Goal: Contribute content: Contribute content

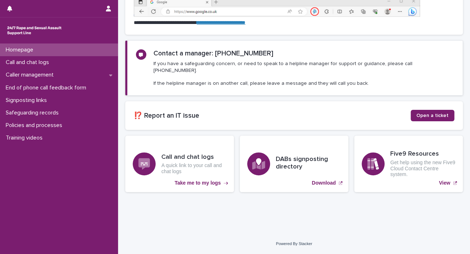
scroll to position [107, 0]
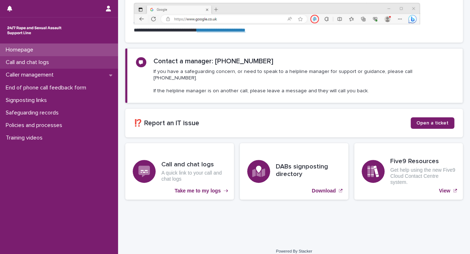
click at [48, 63] on p "Call and chat logs" at bounding box center [29, 62] width 52 height 7
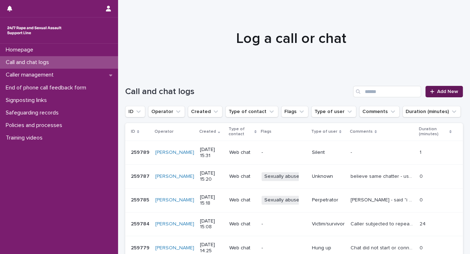
click at [329, 90] on icon at bounding box center [432, 91] width 4 height 4
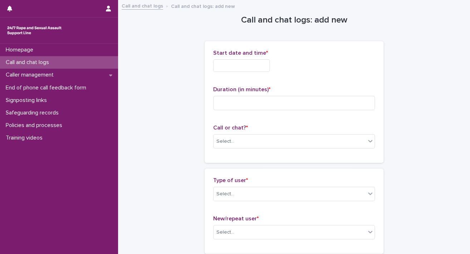
click at [270, 69] on input "text" at bounding box center [241, 65] width 57 height 13
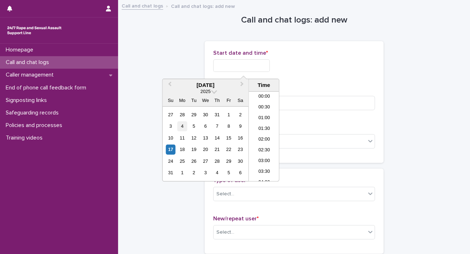
scroll to position [304, 0]
click at [169, 149] on div "17" at bounding box center [171, 150] width 10 height 10
drag, startPoint x: 237, startPoint y: 66, endPoint x: 315, endPoint y: 62, distance: 78.5
click at [314, 63] on div "**********" at bounding box center [294, 65] width 162 height 13
type input "**********"
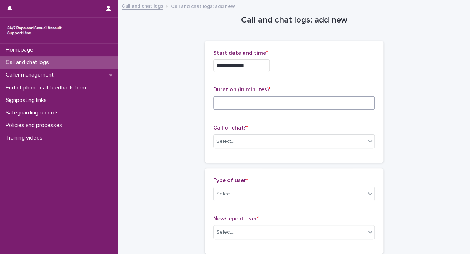
click at [323, 99] on input at bounding box center [294, 103] width 162 height 14
type input "*"
click at [329, 138] on icon at bounding box center [370, 140] width 7 height 7
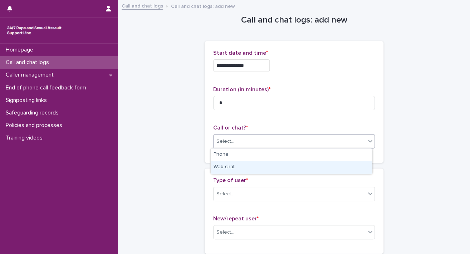
click at [329, 162] on div "Web chat" at bounding box center [291, 167] width 161 height 13
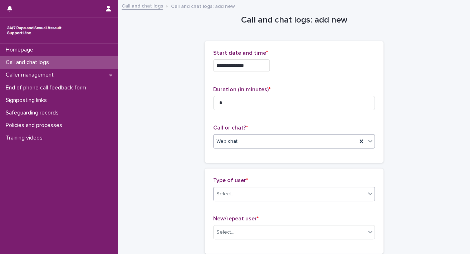
click at [329, 192] on icon at bounding box center [370, 193] width 7 height 7
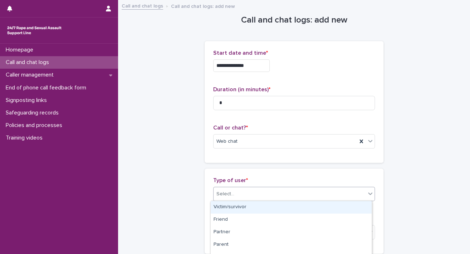
click at [329, 203] on div "Victim/survivor" at bounding box center [291, 207] width 161 height 13
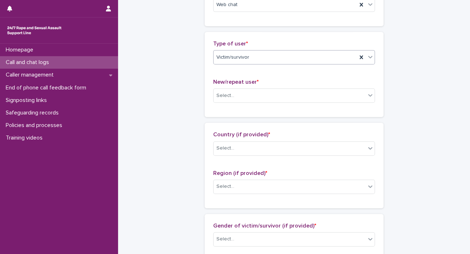
scroll to position [150, 0]
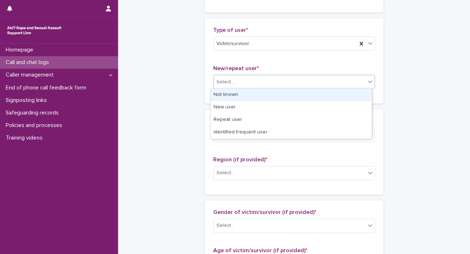
click at [329, 78] on div "Select..." at bounding box center [290, 82] width 152 height 12
click at [329, 98] on div "Not known" at bounding box center [291, 95] width 161 height 13
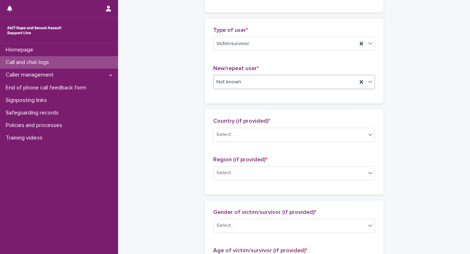
click at [329, 132] on div "Select..." at bounding box center [294, 135] width 162 height 14
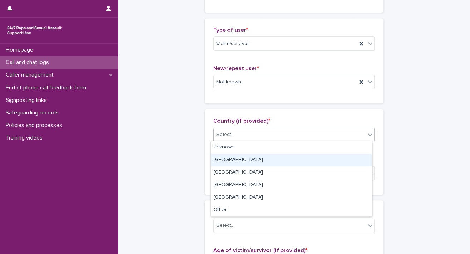
click at [329, 160] on div "[GEOGRAPHIC_DATA]" at bounding box center [291, 160] width 161 height 13
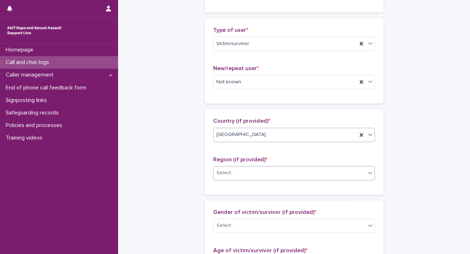
click at [329, 169] on div "Select..." at bounding box center [290, 173] width 152 height 12
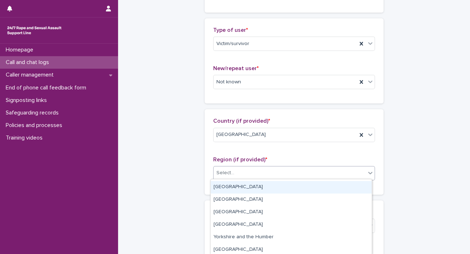
scroll to position [62, 0]
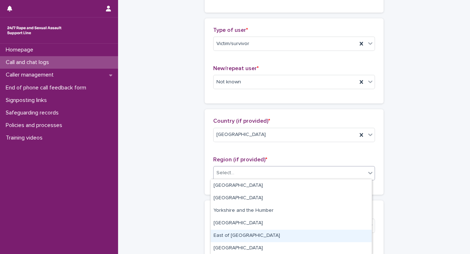
click at [329, 239] on div "East of [GEOGRAPHIC_DATA]" at bounding box center [291, 236] width 161 height 13
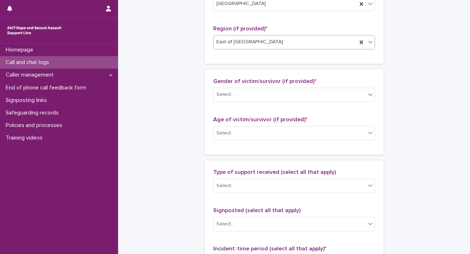
scroll to position [284, 0]
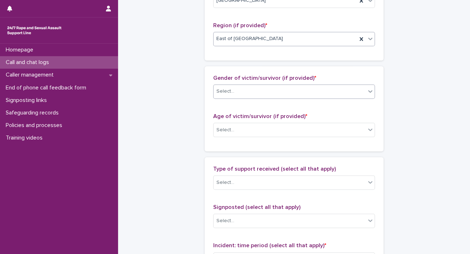
click at [329, 88] on icon at bounding box center [370, 91] width 7 height 7
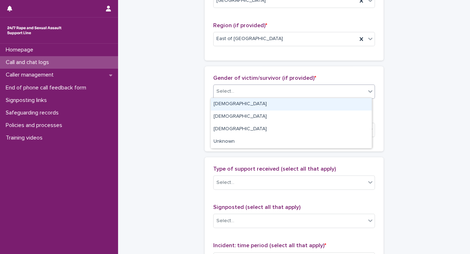
click at [329, 104] on div "[DEMOGRAPHIC_DATA]" at bounding box center [291, 104] width 161 height 13
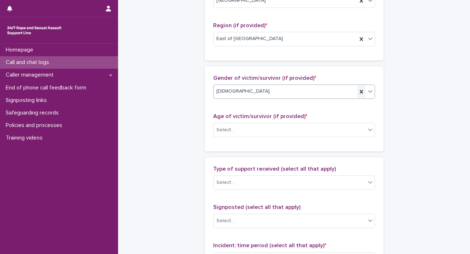
click at [329, 92] on icon at bounding box center [361, 91] width 7 height 7
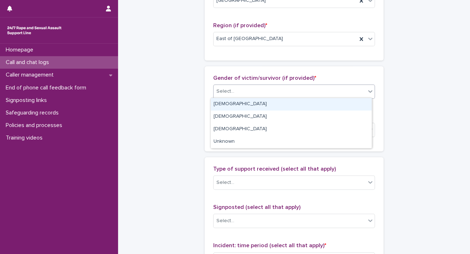
click at [329, 92] on icon at bounding box center [370, 91] width 7 height 7
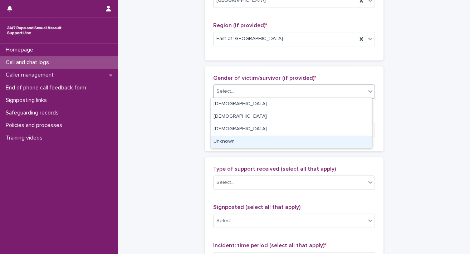
click at [329, 143] on div "Unknown" at bounding box center [291, 142] width 161 height 13
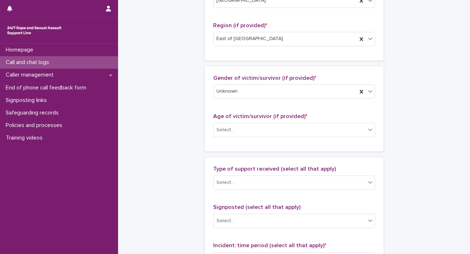
click at [329, 137] on div "Age of victim/survivor (if provided) * Select..." at bounding box center [294, 128] width 162 height 30
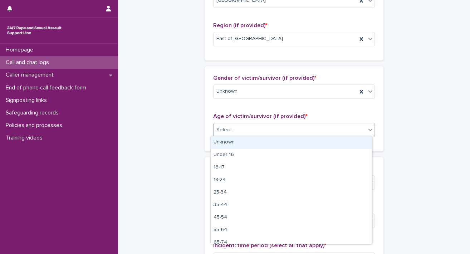
click at [329, 129] on icon at bounding box center [370, 129] width 7 height 7
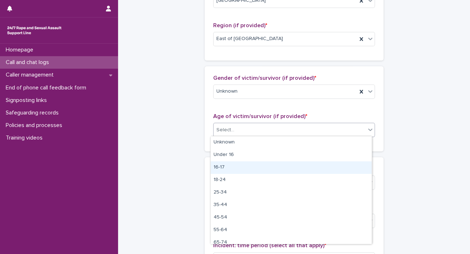
click at [329, 171] on div "16-17" at bounding box center [291, 167] width 161 height 13
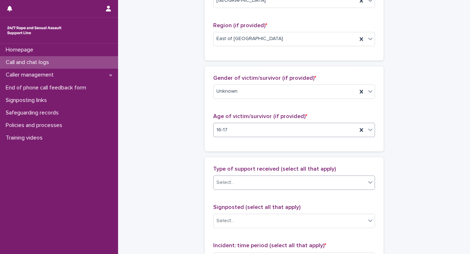
click at [329, 182] on icon at bounding box center [370, 182] width 4 height 3
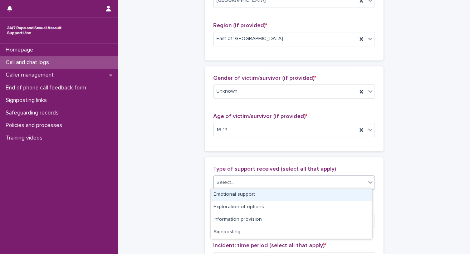
click at [329, 191] on div "Emotional support" at bounding box center [291, 195] width 161 height 13
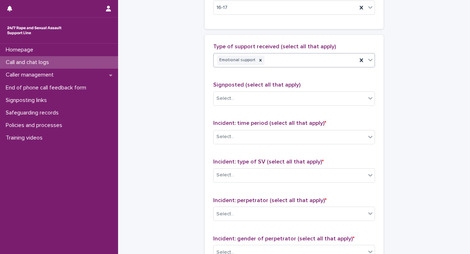
scroll to position [450, 0]
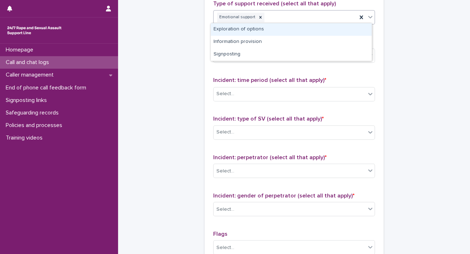
click at [329, 18] on icon at bounding box center [370, 16] width 7 height 7
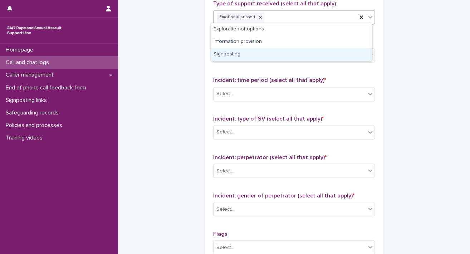
click at [329, 51] on div "Signposting" at bounding box center [291, 54] width 161 height 13
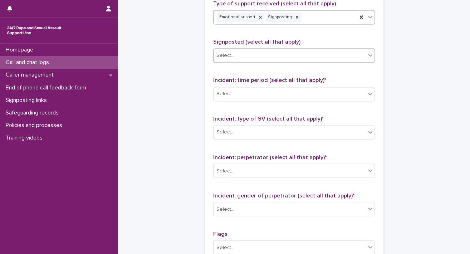
click at [329, 57] on div "Select..." at bounding box center [290, 56] width 152 height 12
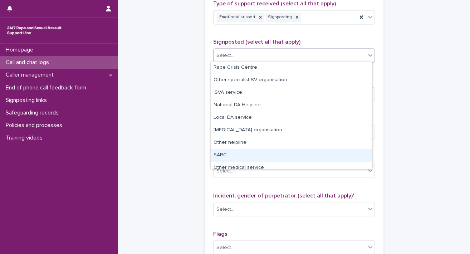
click at [328, 153] on div "SARC" at bounding box center [291, 155] width 161 height 13
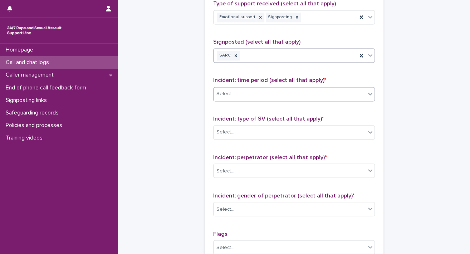
click at [329, 93] on icon at bounding box center [370, 93] width 7 height 7
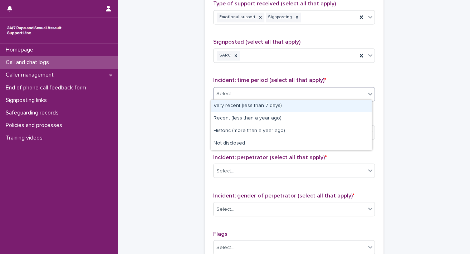
click at [329, 106] on div "Very recent (less than 7 days)" at bounding box center [291, 106] width 161 height 13
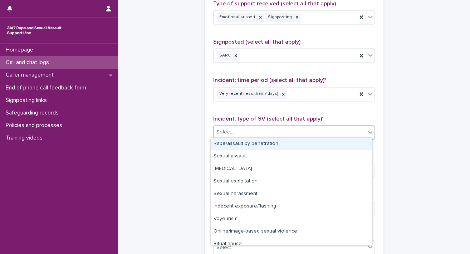
click at [329, 132] on icon at bounding box center [370, 131] width 7 height 7
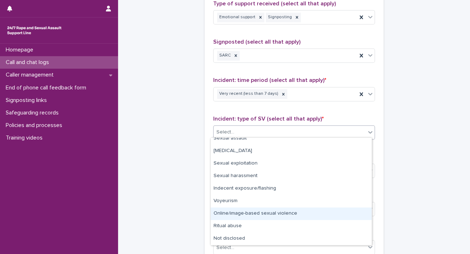
scroll to position [0, 0]
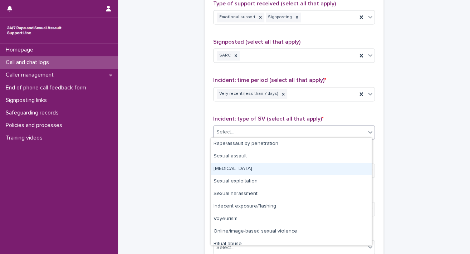
click at [329, 163] on div "[MEDICAL_DATA]" at bounding box center [291, 169] width 161 height 13
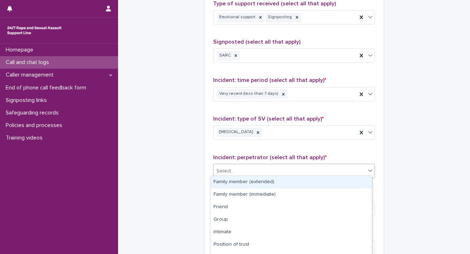
click at [329, 168] on icon at bounding box center [370, 170] width 7 height 7
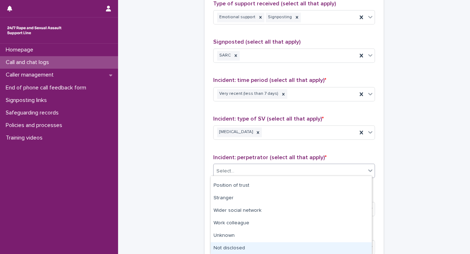
click at [329, 243] on div "Not disclosed" at bounding box center [291, 248] width 161 height 13
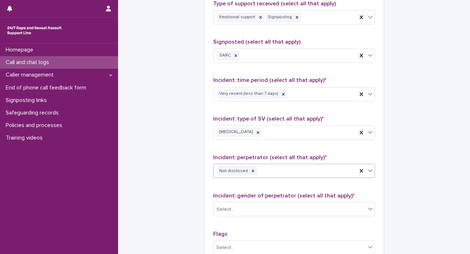
scroll to position [575, 0]
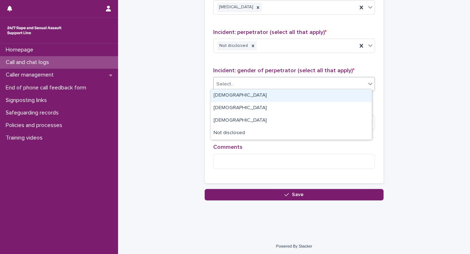
click at [329, 82] on div "Select..." at bounding box center [290, 84] width 152 height 12
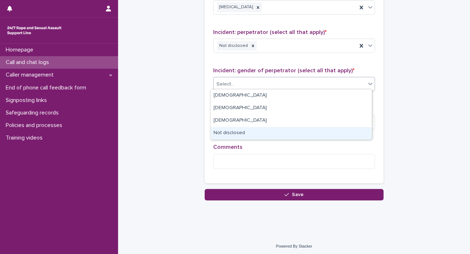
drag, startPoint x: 341, startPoint y: 129, endPoint x: 338, endPoint y: 134, distance: 5.8
click at [329, 132] on div "Not disclosed" at bounding box center [291, 133] width 161 height 13
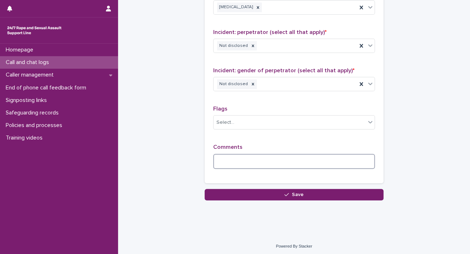
click at [307, 154] on textarea at bounding box center [294, 161] width 162 height 15
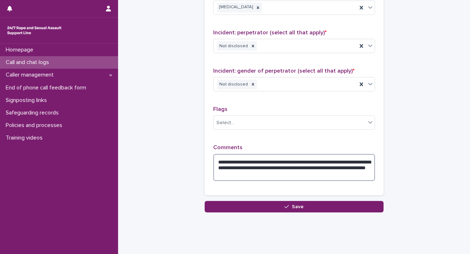
click at [299, 166] on textarea "**********" at bounding box center [294, 167] width 162 height 27
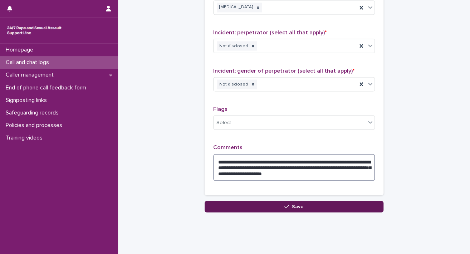
type textarea "**********"
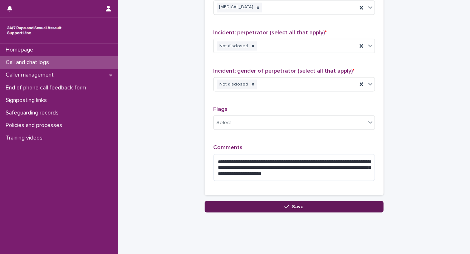
click at [329, 202] on button "Save" at bounding box center [294, 206] width 179 height 11
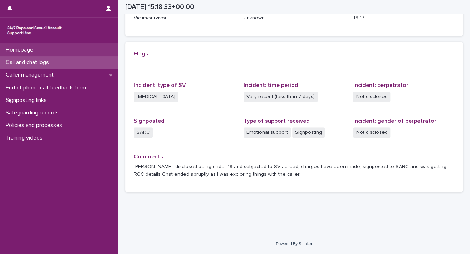
scroll to position [133, 0]
click at [38, 48] on p "Homepage" at bounding box center [21, 50] width 36 height 7
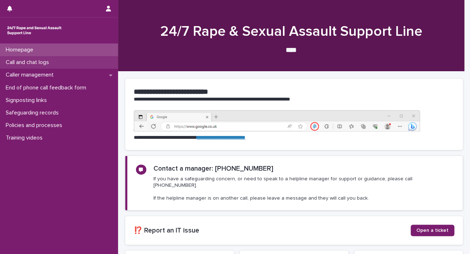
click at [39, 61] on p "Call and chat logs" at bounding box center [29, 62] width 52 height 7
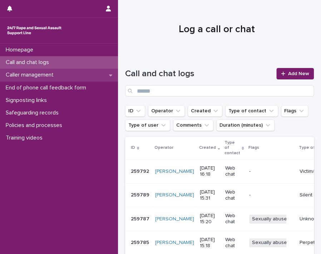
click at [42, 70] on div "Caller management" at bounding box center [59, 75] width 118 height 13
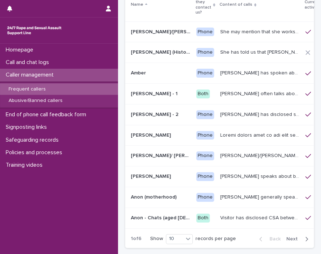
scroll to position [89, 0]
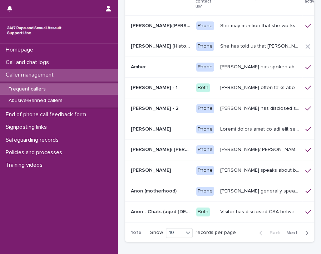
click at [287, 230] on span "Next" at bounding box center [295, 232] width 16 height 5
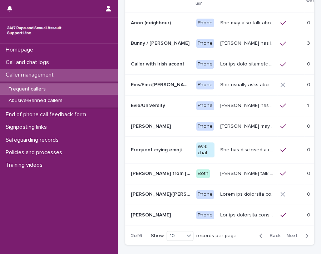
click at [287, 230] on div "Back Next" at bounding box center [284, 236] width 60 height 18
click at [287, 235] on span "Next" at bounding box center [295, 235] width 16 height 5
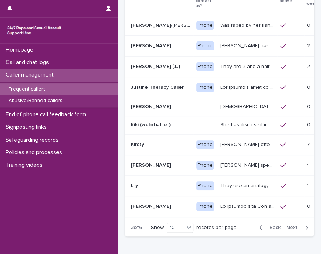
click at [287, 230] on span "Next" at bounding box center [295, 227] width 16 height 5
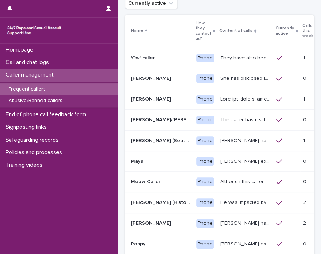
scroll to position [52, 0]
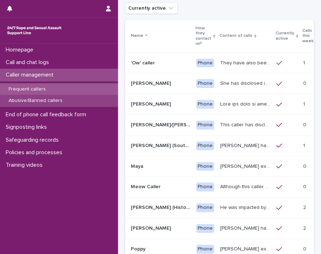
click at [33, 98] on p "Abusive/Banned callers" at bounding box center [35, 101] width 65 height 6
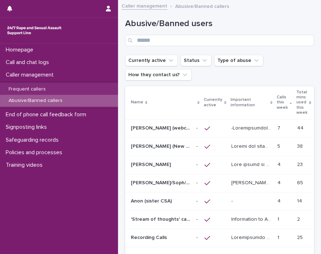
click at [239, 126] on p at bounding box center [252, 128] width 42 height 8
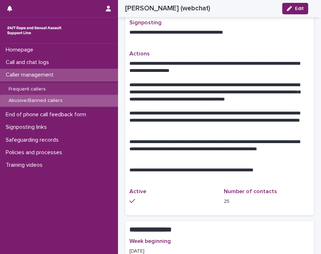
scroll to position [449, 0]
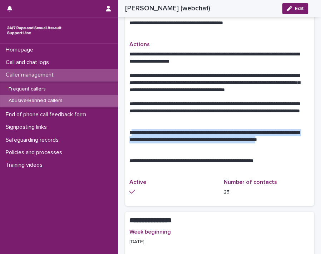
drag, startPoint x: 130, startPoint y: 139, endPoint x: 142, endPoint y: 153, distance: 18.0
click at [142, 151] on p "**********" at bounding box center [216, 139] width 175 height 21
drag, startPoint x: 142, startPoint y: 153, endPoint x: 136, endPoint y: 150, distance: 6.6
copy p "**********"
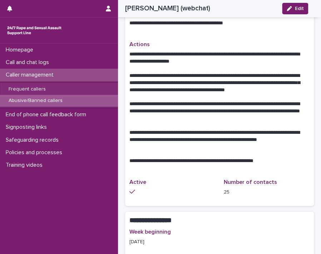
drag, startPoint x: 150, startPoint y: 151, endPoint x: 135, endPoint y: 144, distance: 16.7
click at [135, 144] on p "**********" at bounding box center [216, 139] width 175 height 21
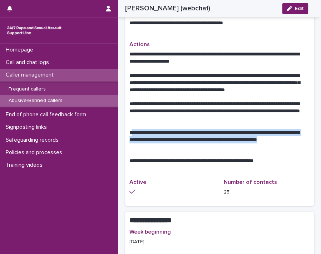
drag, startPoint x: 130, startPoint y: 140, endPoint x: 145, endPoint y: 153, distance: 19.3
click at [145, 151] on p "**********" at bounding box center [216, 139] width 175 height 21
drag, startPoint x: 145, startPoint y: 153, endPoint x: 136, endPoint y: 146, distance: 10.9
copy p "**********"
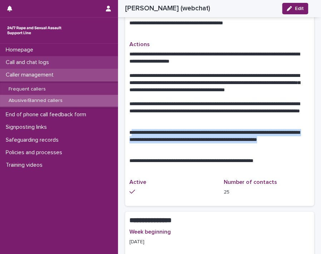
click at [40, 59] on p "Call and chat logs" at bounding box center [29, 62] width 52 height 7
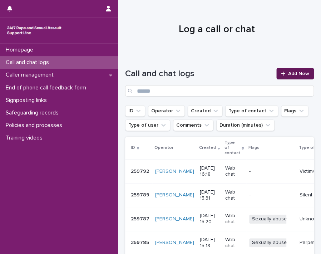
click at [281, 72] on icon at bounding box center [283, 73] width 4 height 5
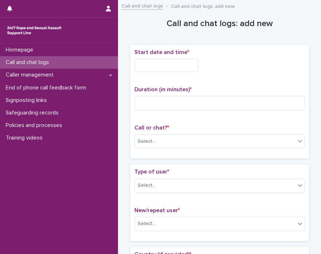
click at [138, 68] on input "text" at bounding box center [167, 65] width 64 height 13
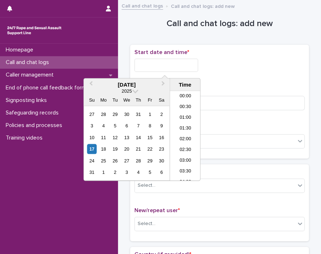
scroll to position [304, 0]
drag, startPoint x: 138, startPoint y: 68, endPoint x: 273, endPoint y: 219, distance: 202.2
click at [273, 219] on div "Select..." at bounding box center [215, 224] width 161 height 12
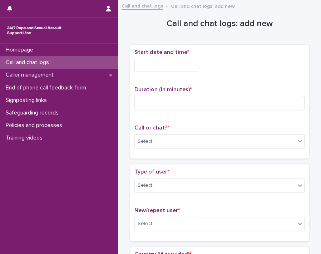
click at [135, 53] on span "Start date and time *" at bounding box center [162, 52] width 55 height 6
click at [145, 65] on input "text" at bounding box center [167, 65] width 64 height 13
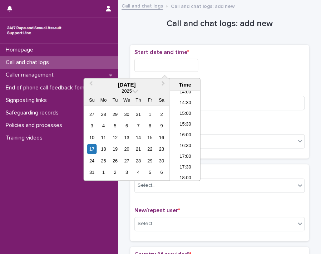
click at [84, 149] on div "[DATE] 2025 Su Mo Tu We Th Fr Sa 27 28 29 30 31 1 2 3 4 5 6 7 8 9 10 11 12 13 1…" at bounding box center [127, 129] width 86 height 102
click at [91, 147] on div "17" at bounding box center [92, 149] width 10 height 10
drag, startPoint x: 160, startPoint y: 64, endPoint x: 172, endPoint y: 60, distance: 13.2
click at [172, 60] on input "**********" at bounding box center [167, 65] width 64 height 13
drag, startPoint x: 159, startPoint y: 64, endPoint x: 228, endPoint y: 63, distance: 69.4
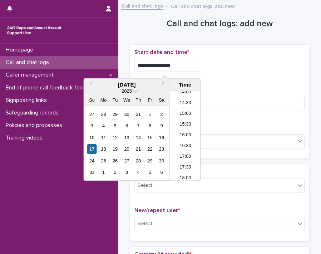
click at [222, 64] on div "**********" at bounding box center [220, 65] width 170 height 13
type input "**********"
click at [243, 104] on input at bounding box center [220, 103] width 170 height 14
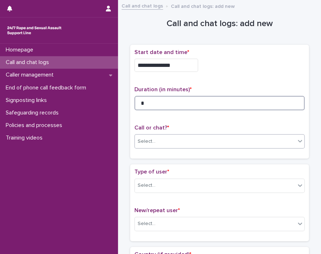
type input "*"
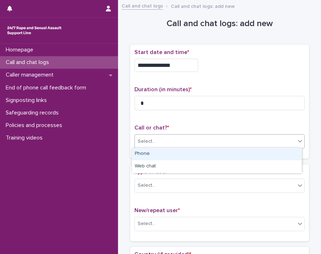
click at [297, 142] on icon at bounding box center [300, 140] width 7 height 7
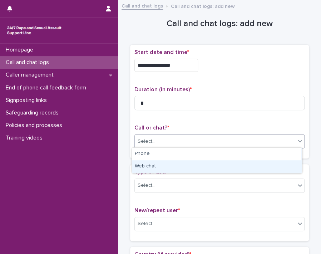
click at [266, 163] on div "Web chat" at bounding box center [217, 166] width 170 height 13
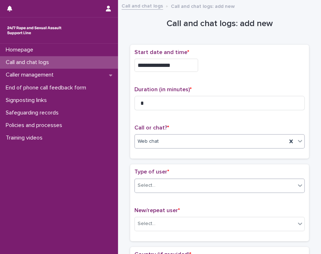
click at [298, 184] on icon at bounding box center [300, 185] width 4 height 3
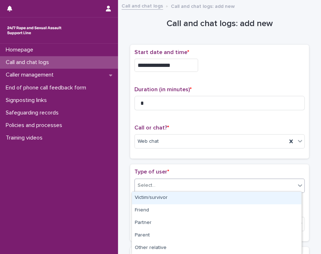
scroll to position [124, 0]
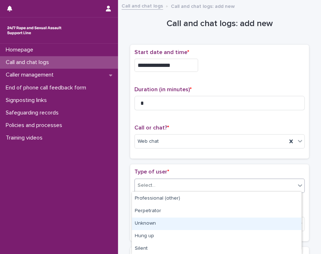
click at [258, 222] on div "Unknown" at bounding box center [217, 224] width 170 height 13
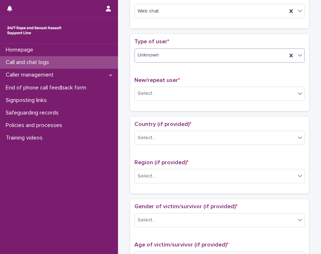
scroll to position [162, 0]
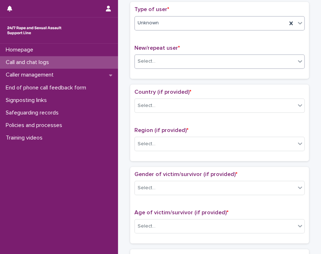
click at [297, 59] on icon at bounding box center [300, 61] width 7 height 7
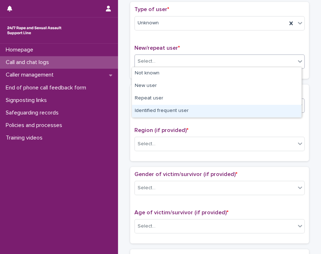
click at [261, 110] on div "Identified frequent user" at bounding box center [217, 111] width 170 height 13
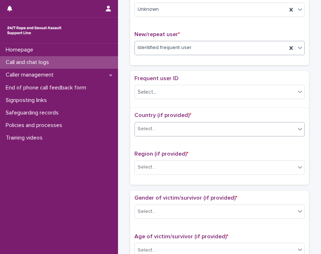
scroll to position [185, 0]
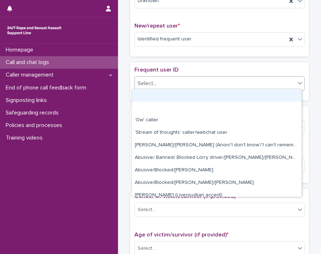
click at [297, 83] on icon at bounding box center [300, 82] width 7 height 7
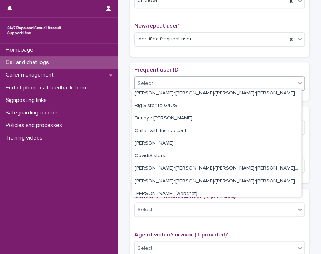
scroll to position [329, 0]
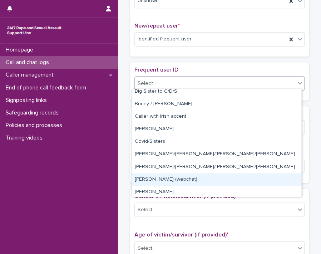
click at [229, 179] on div "[PERSON_NAME] (webchat)" at bounding box center [217, 179] width 170 height 13
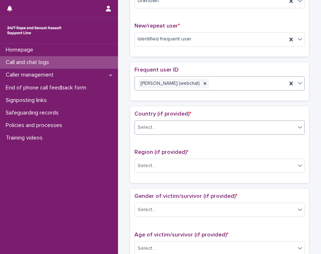
click at [288, 128] on div "Select..." at bounding box center [215, 128] width 161 height 12
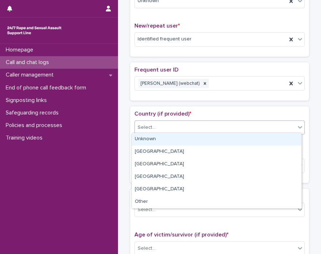
click at [278, 139] on div "Unknown" at bounding box center [217, 139] width 170 height 13
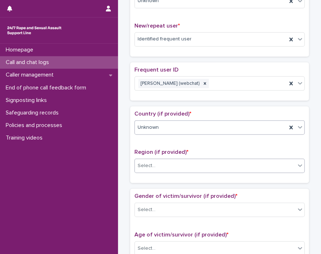
click at [296, 166] on div at bounding box center [300, 165] width 9 height 13
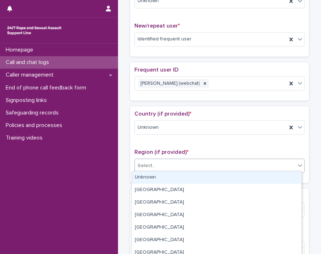
click at [279, 176] on div "Unknown" at bounding box center [217, 177] width 170 height 13
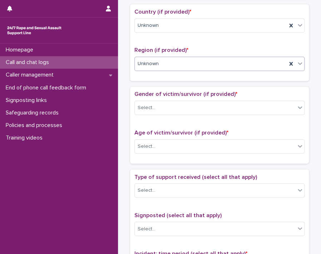
scroll to position [313, 0]
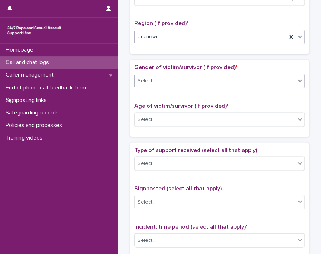
click at [291, 83] on div "Select..." at bounding box center [215, 81] width 161 height 12
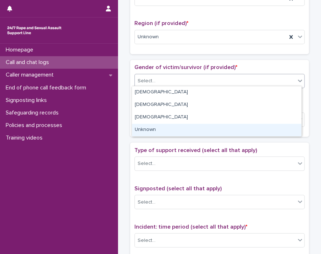
click at [280, 133] on div "Unknown" at bounding box center [217, 130] width 170 height 13
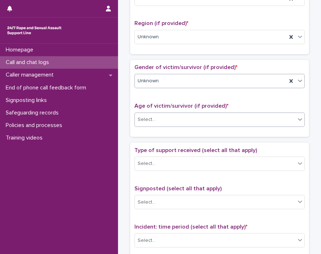
click at [297, 119] on icon at bounding box center [300, 119] width 7 height 7
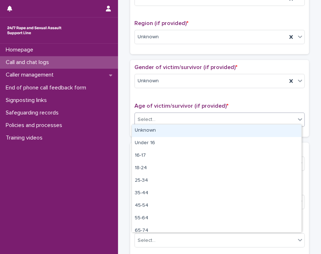
click at [281, 129] on div "Unknown" at bounding box center [217, 130] width 170 height 13
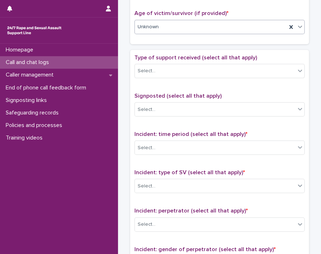
scroll to position [435, 0]
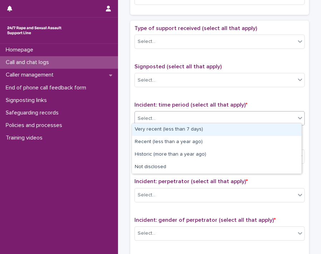
click at [297, 116] on icon at bounding box center [300, 117] width 7 height 7
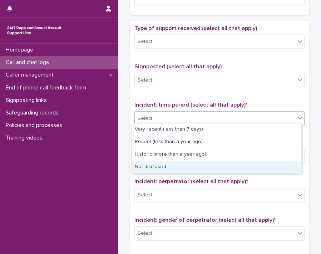
click at [289, 161] on div "Not disclosed" at bounding box center [217, 167] width 170 height 13
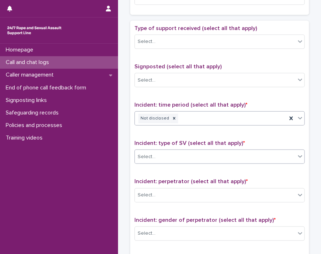
click at [302, 156] on div at bounding box center [300, 156] width 9 height 13
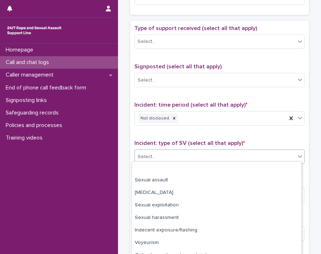
scroll to position [32, 0]
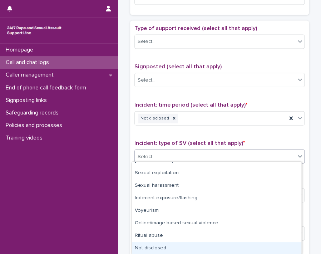
click at [285, 247] on div "Not disclosed" at bounding box center [217, 248] width 170 height 13
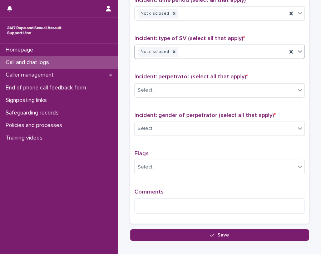
scroll to position [542, 0]
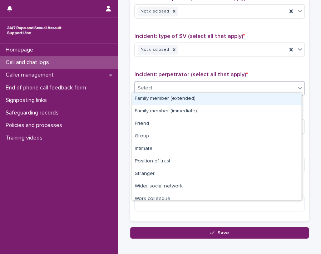
click at [297, 85] on icon at bounding box center [300, 87] width 7 height 7
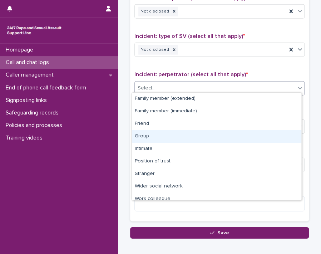
scroll to position [30, 0]
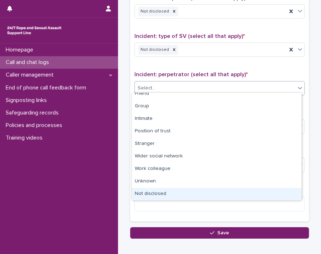
click at [273, 192] on div "Not disclosed" at bounding box center [217, 194] width 170 height 13
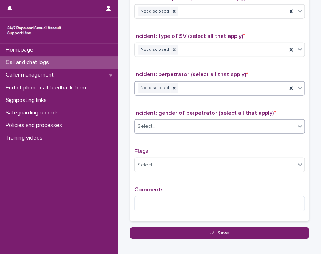
click at [297, 125] on icon at bounding box center [300, 126] width 7 height 7
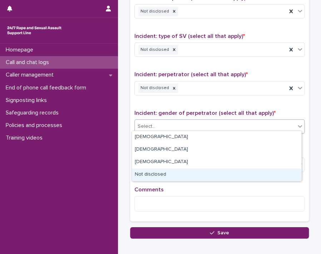
click at [278, 173] on div "Not disclosed" at bounding box center [217, 174] width 170 height 13
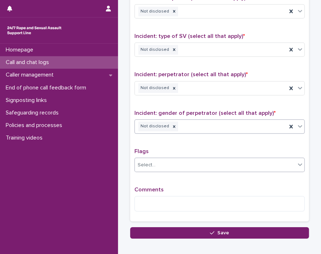
click at [297, 163] on icon at bounding box center [300, 164] width 7 height 7
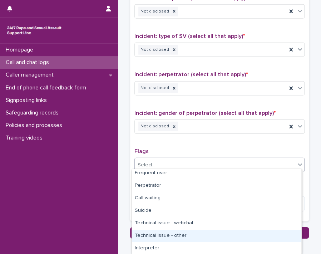
scroll to position [0, 0]
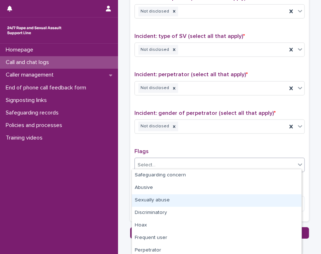
click at [251, 197] on div "Sexually abuse" at bounding box center [217, 200] width 170 height 13
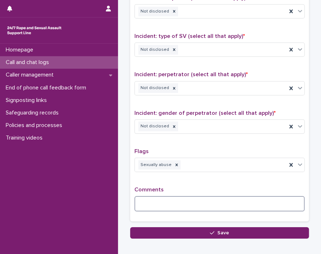
click at [213, 203] on textarea at bounding box center [220, 203] width 170 height 15
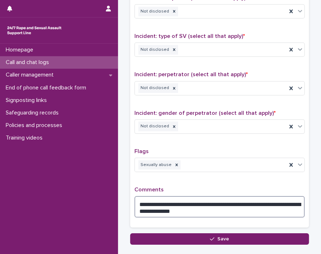
type textarea "**********"
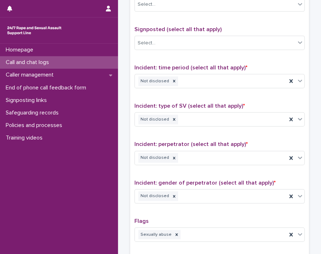
scroll to position [585, 0]
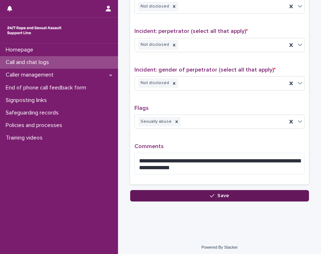
click at [218, 193] on span "Save" at bounding box center [224, 195] width 12 height 5
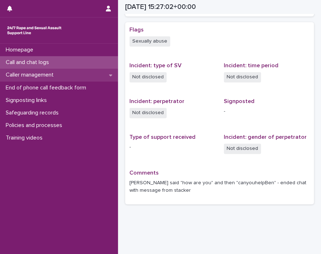
scroll to position [250, 0]
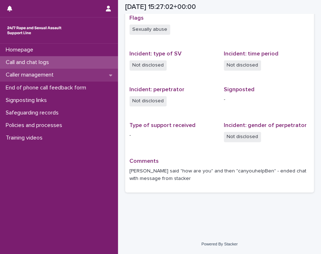
click at [31, 74] on p "Caller management" at bounding box center [31, 75] width 57 height 7
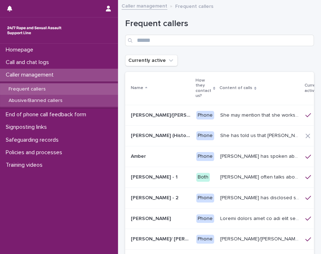
click at [31, 101] on p "Abusive/Banned callers" at bounding box center [35, 101] width 65 height 6
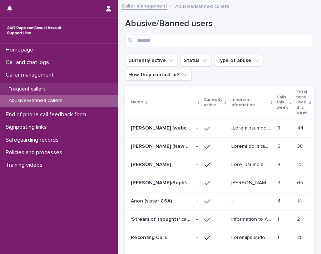
click at [165, 128] on p "[PERSON_NAME] (webchat)" at bounding box center [161, 128] width 61 height 8
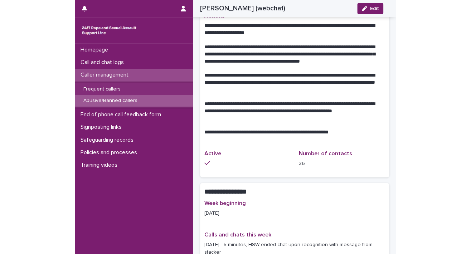
scroll to position [471, 0]
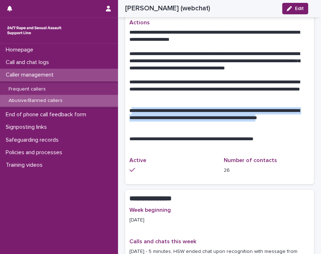
drag, startPoint x: 131, startPoint y: 117, endPoint x: 140, endPoint y: 132, distance: 18.0
click at [140, 129] on p "**********" at bounding box center [216, 117] width 175 height 21
drag, startPoint x: 140, startPoint y: 132, endPoint x: 135, endPoint y: 127, distance: 7.6
copy p "**********"
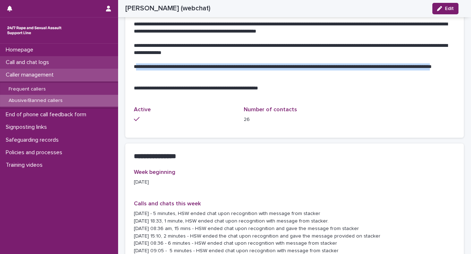
click at [15, 62] on p "Call and chat logs" at bounding box center [29, 62] width 52 height 7
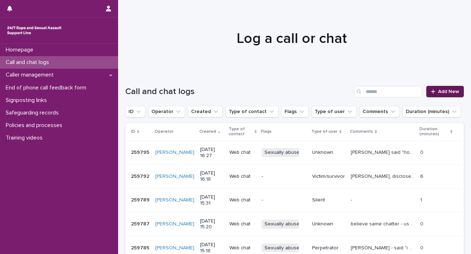
click at [329, 92] on div at bounding box center [434, 91] width 7 height 5
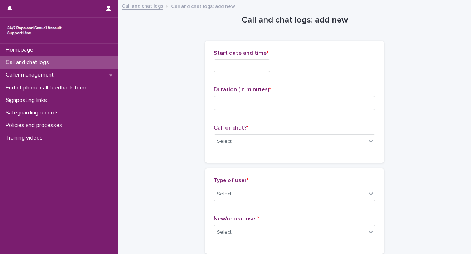
scroll to position [575, 0]
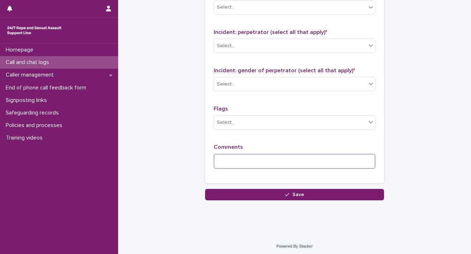
click at [229, 162] on textarea at bounding box center [295, 161] width 162 height 15
type textarea "*"
paste textarea "**********"
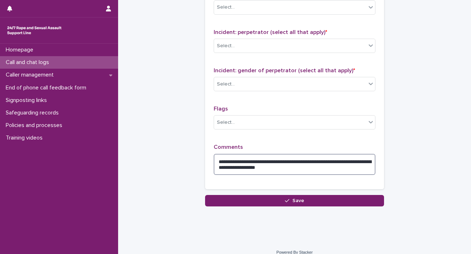
click at [263, 160] on textarea "**********" at bounding box center [295, 164] width 162 height 21
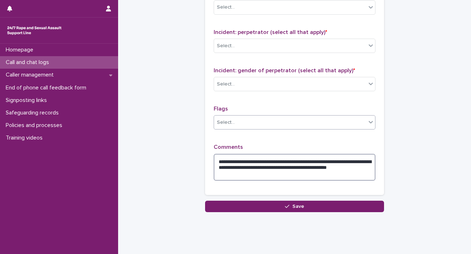
type textarea "**********"
click at [329, 123] on div "Select..." at bounding box center [290, 123] width 152 height 12
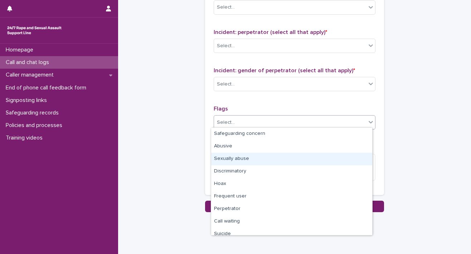
click at [329, 155] on div "Sexually abuse" at bounding box center [291, 159] width 161 height 13
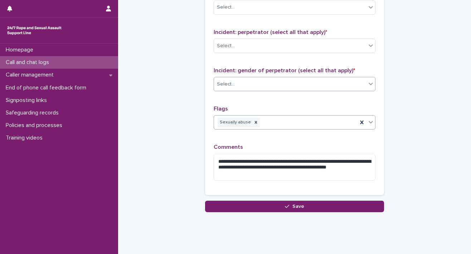
click at [329, 83] on icon at bounding box center [370, 83] width 7 height 7
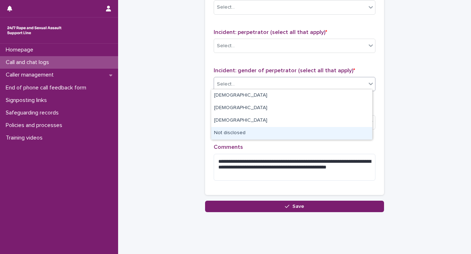
click at [329, 133] on div "Not disclosed" at bounding box center [291, 133] width 161 height 13
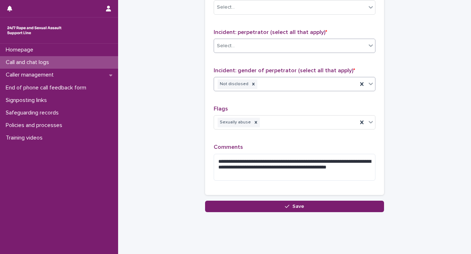
click at [329, 45] on div "Select..." at bounding box center [290, 46] width 152 height 12
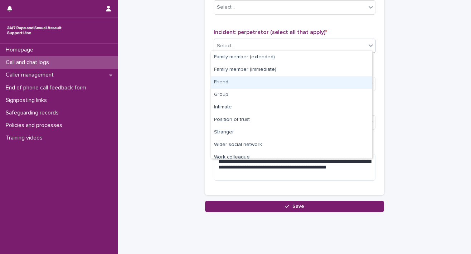
scroll to position [30, 0]
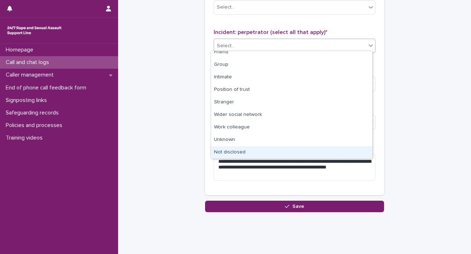
click at [329, 151] on div "Not disclosed" at bounding box center [291, 152] width 161 height 13
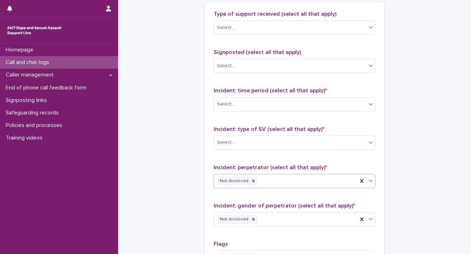
scroll to position [435, 0]
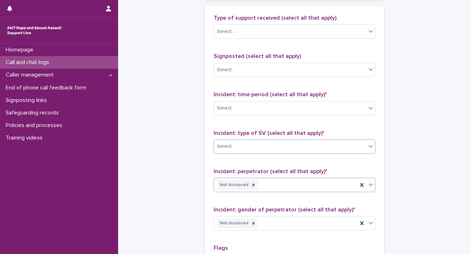
click at [329, 146] on icon at bounding box center [370, 146] width 7 height 7
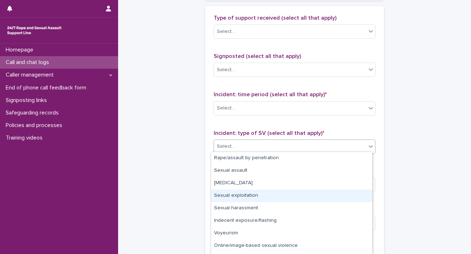
scroll to position [23, 0]
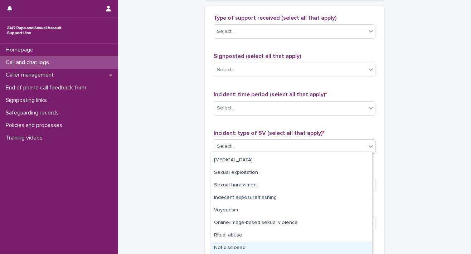
click at [329, 244] on div "Not disclosed" at bounding box center [291, 248] width 161 height 13
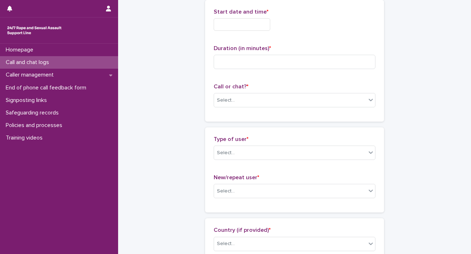
scroll to position [0, 0]
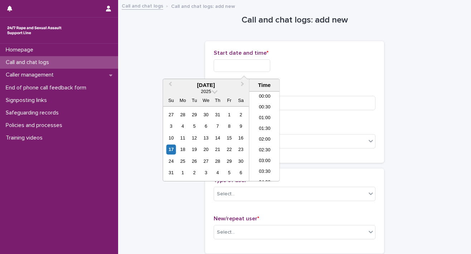
click at [226, 66] on input "text" at bounding box center [242, 65] width 57 height 13
click at [168, 152] on div "17" at bounding box center [171, 150] width 10 height 10
drag, startPoint x: 237, startPoint y: 63, endPoint x: 255, endPoint y: 62, distance: 17.6
click at [255, 62] on input "**********" at bounding box center [242, 65] width 57 height 13
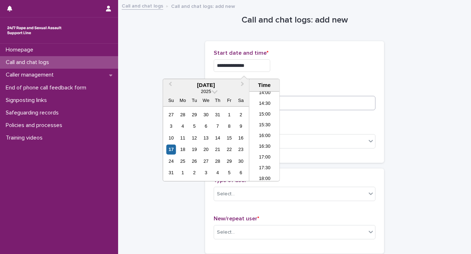
type input "**********"
click at [291, 102] on input at bounding box center [295, 103] width 162 height 14
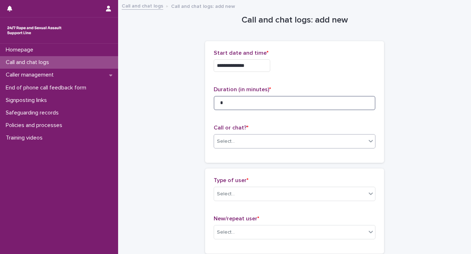
type input "*"
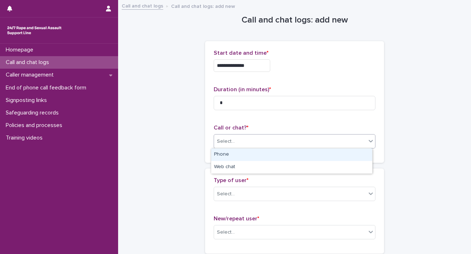
click at [329, 141] on div "Select..." at bounding box center [290, 142] width 152 height 12
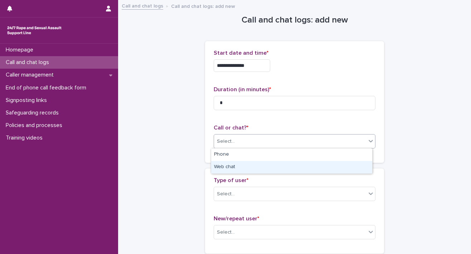
click at [329, 161] on div "Web chat" at bounding box center [291, 167] width 161 height 13
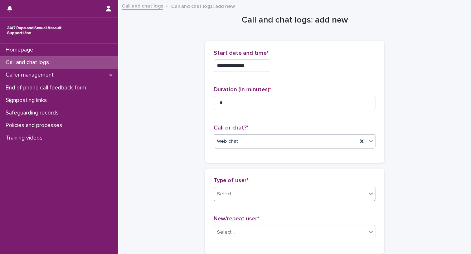
click at [329, 195] on icon at bounding box center [370, 193] width 7 height 7
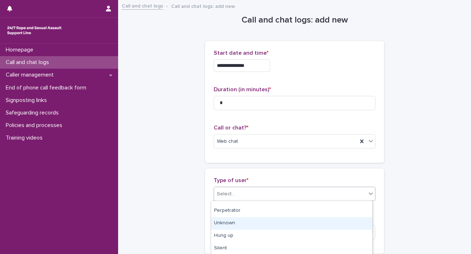
click at [320, 223] on div "Unknown" at bounding box center [291, 223] width 161 height 13
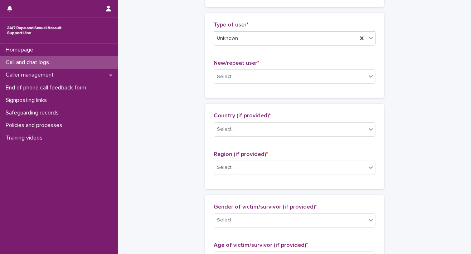
scroll to position [159, 0]
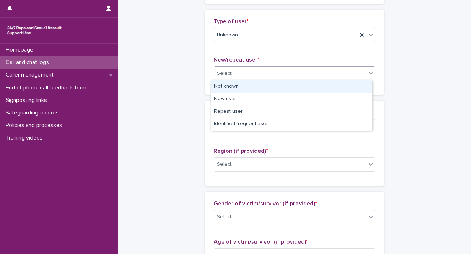
click at [329, 74] on icon at bounding box center [370, 72] width 7 height 7
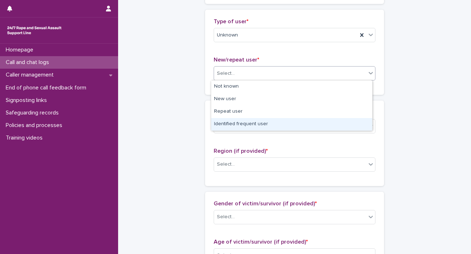
click at [329, 121] on div "Identified frequent user" at bounding box center [291, 124] width 161 height 13
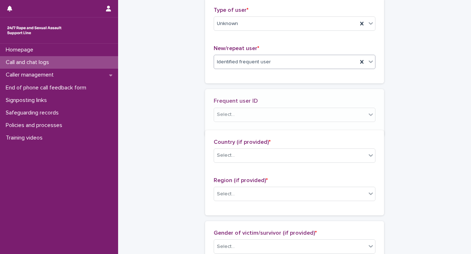
scroll to position [185, 0]
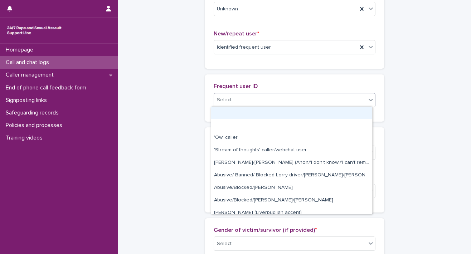
click at [329, 100] on icon at bounding box center [370, 99] width 7 height 7
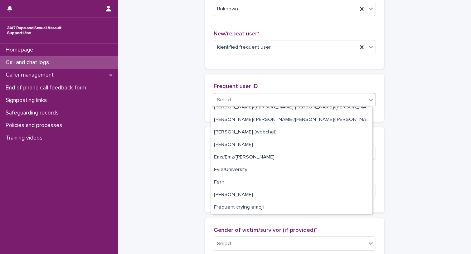
scroll to position [401, 0]
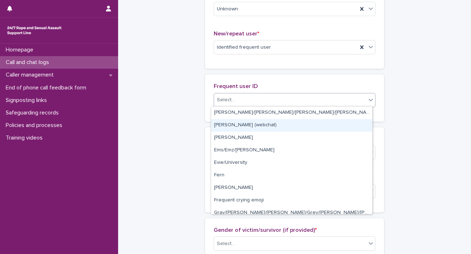
click at [275, 125] on div "[PERSON_NAME] (webchat)" at bounding box center [291, 125] width 161 height 13
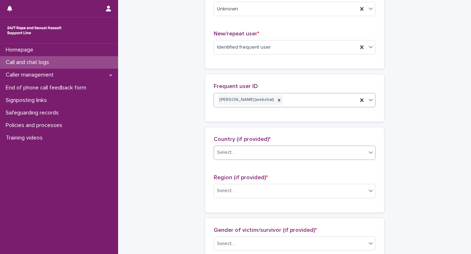
click at [329, 153] on div "Select..." at bounding box center [290, 153] width 152 height 12
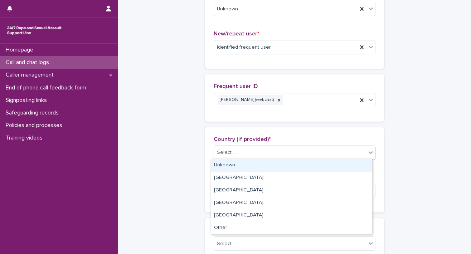
click at [329, 164] on div "Unknown" at bounding box center [291, 165] width 161 height 13
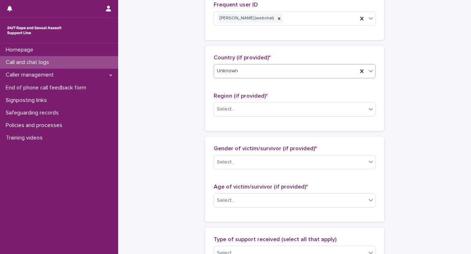
scroll to position [321, 0]
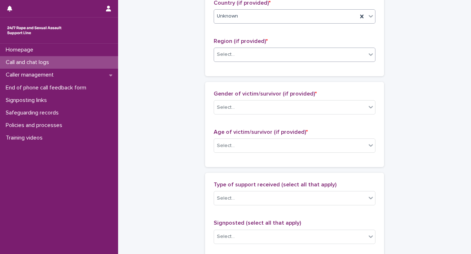
click at [329, 52] on icon at bounding box center [370, 54] width 7 height 7
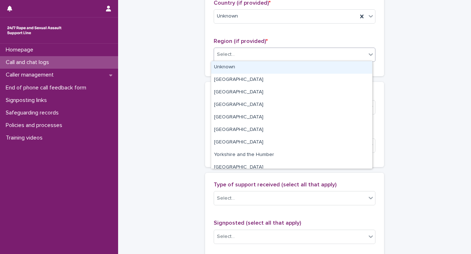
click at [329, 66] on div "Unknown" at bounding box center [291, 67] width 161 height 13
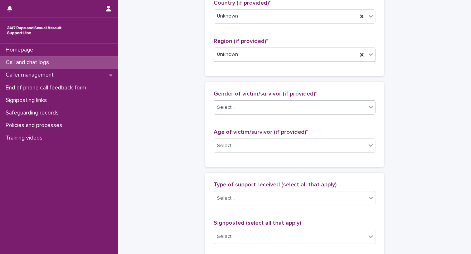
click at [329, 108] on icon at bounding box center [370, 106] width 7 height 7
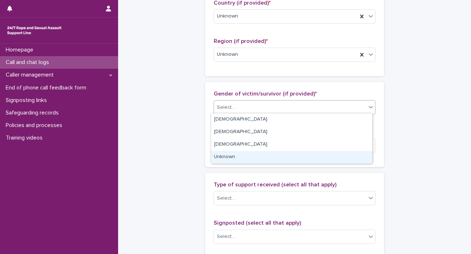
click at [329, 159] on div "Unknown" at bounding box center [291, 157] width 161 height 13
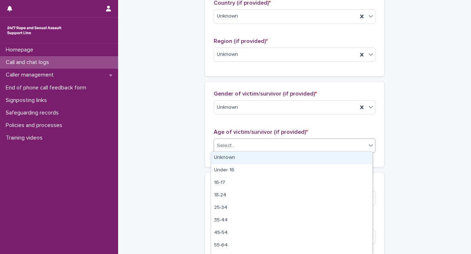
click at [329, 146] on icon at bounding box center [370, 145] width 7 height 7
click at [329, 160] on div "Unknown" at bounding box center [291, 158] width 161 height 13
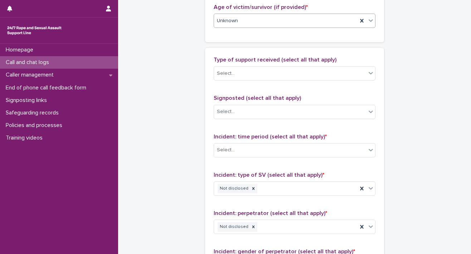
scroll to position [482, 0]
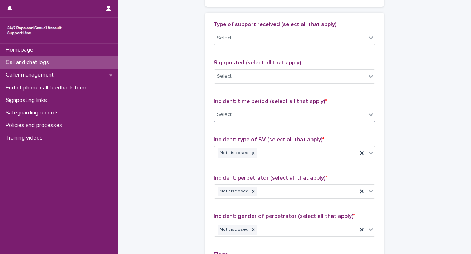
click at [329, 116] on icon at bounding box center [370, 114] width 7 height 7
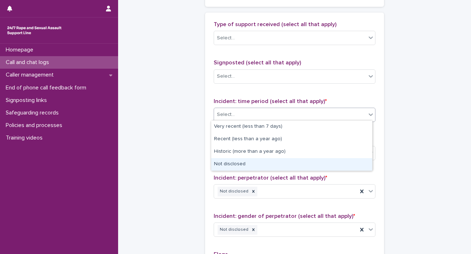
click at [329, 165] on div "Not disclosed" at bounding box center [291, 164] width 161 height 13
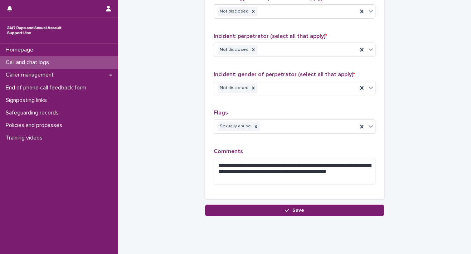
scroll to position [634, 0]
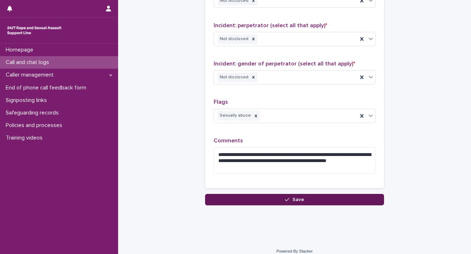
click at [329, 196] on button "Save" at bounding box center [294, 199] width 179 height 11
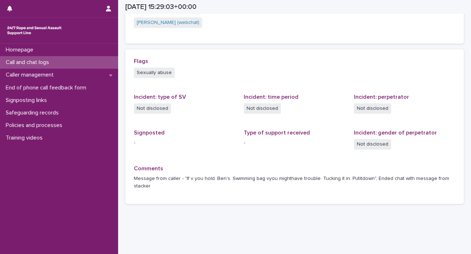
scroll to position [187, 0]
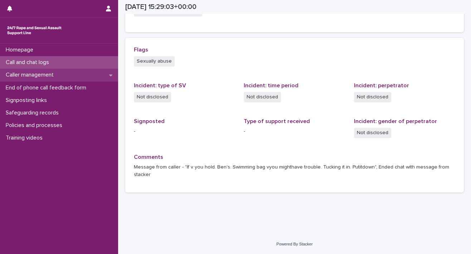
click at [57, 74] on p "Caller management" at bounding box center [31, 75] width 57 height 7
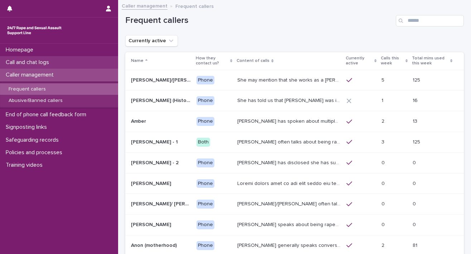
click at [55, 63] on p "Call and chat logs" at bounding box center [29, 62] width 52 height 7
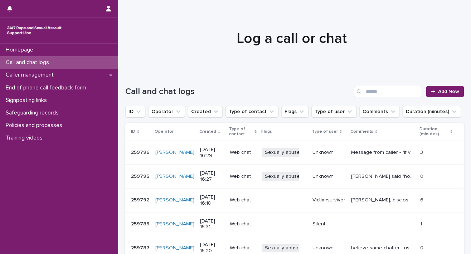
click at [211, 181] on td "[DATE] 16:27" at bounding box center [212, 177] width 30 height 24
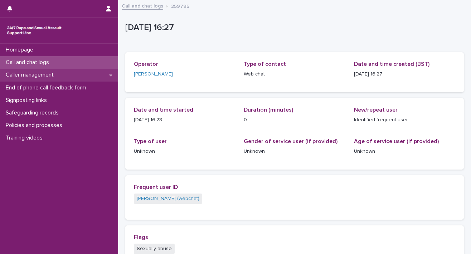
click at [31, 78] on p "Caller management" at bounding box center [31, 75] width 57 height 7
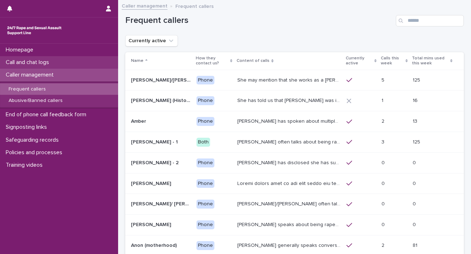
click at [30, 59] on p "Call and chat logs" at bounding box center [29, 62] width 52 height 7
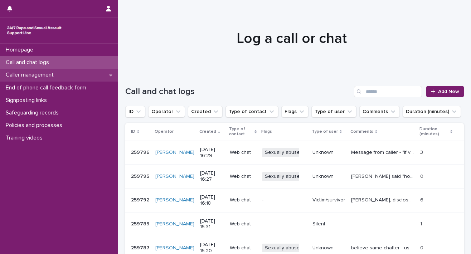
click at [62, 72] on div "Caller management" at bounding box center [59, 75] width 118 height 13
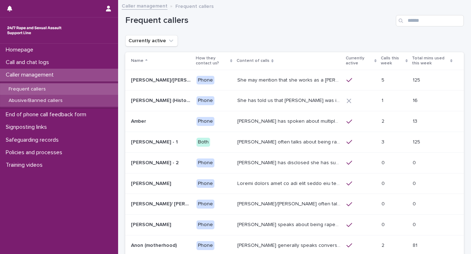
click at [39, 102] on p "Abusive/Banned callers" at bounding box center [35, 101] width 65 height 6
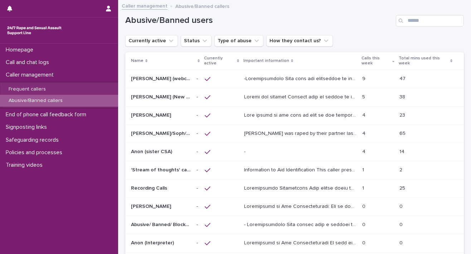
click at [273, 81] on p at bounding box center [301, 78] width 114 height 8
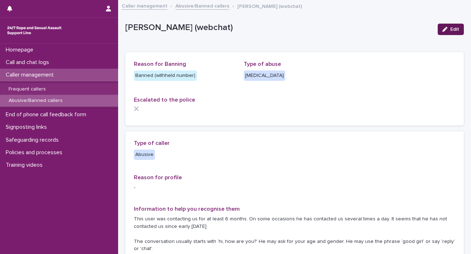
click at [329, 29] on icon "button" at bounding box center [444, 29] width 5 height 5
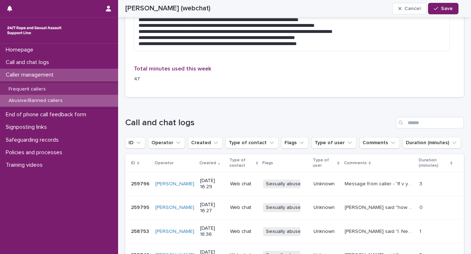
scroll to position [632, 0]
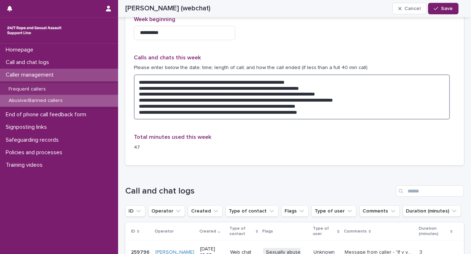
click at [329, 112] on textarea "**********" at bounding box center [292, 96] width 316 height 45
click at [329, 109] on textarea "**********" at bounding box center [292, 96] width 316 height 45
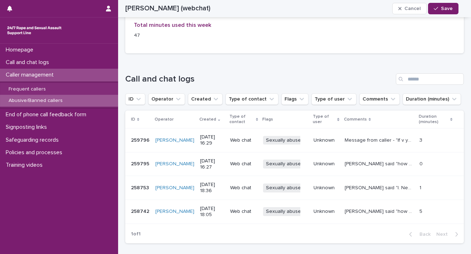
scroll to position [761, 0]
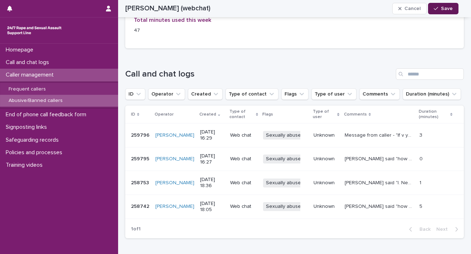
type textarea "**********"
click at [329, 10] on span "Save" at bounding box center [447, 8] width 12 height 5
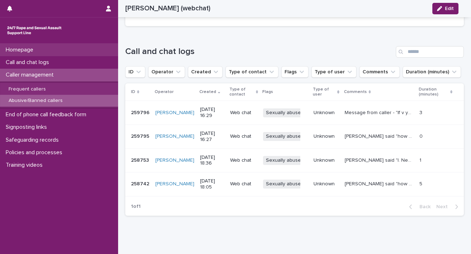
click at [49, 51] on div "Homepage" at bounding box center [59, 50] width 118 height 13
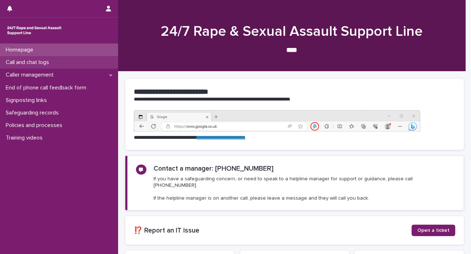
click at [48, 62] on p "Call and chat logs" at bounding box center [29, 62] width 52 height 7
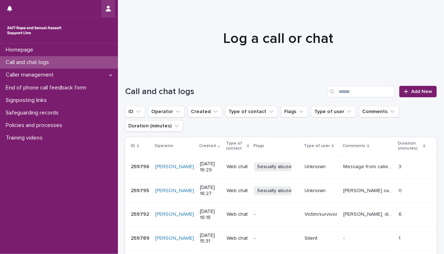
click at [107, 9] on icon "button" at bounding box center [108, 9] width 5 height 6
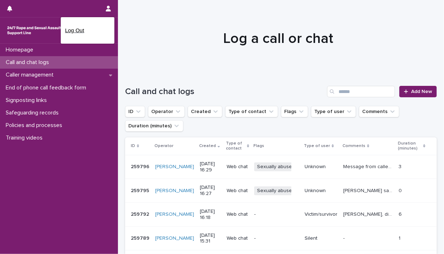
click at [80, 31] on p "Log Out" at bounding box center [87, 30] width 45 height 12
